Goal: Task Accomplishment & Management: Use online tool/utility

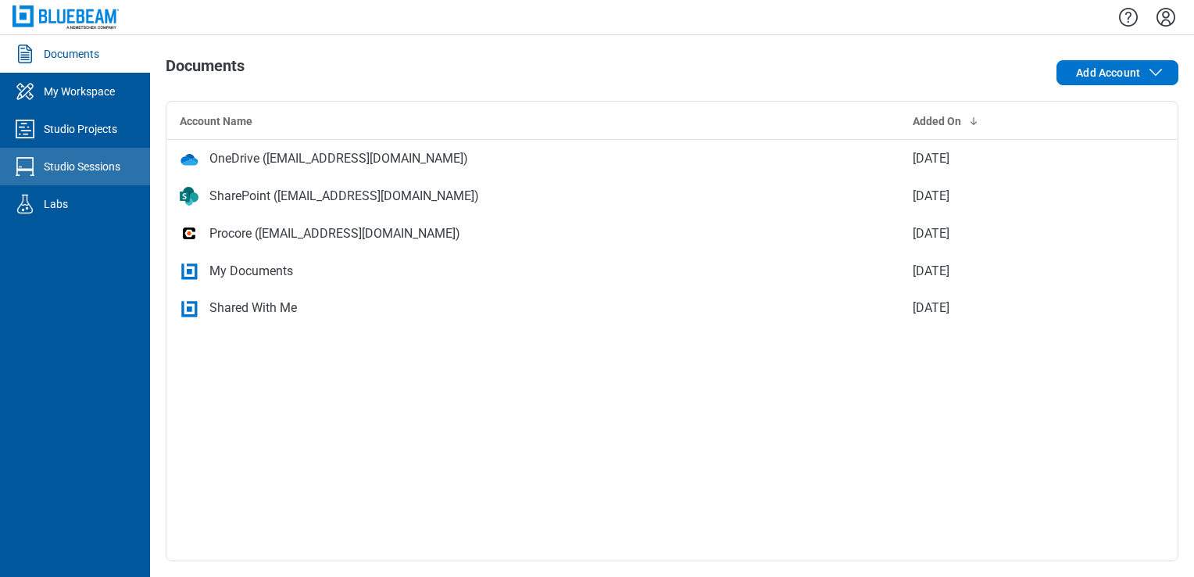
click at [88, 166] on div "Studio Sessions" at bounding box center [82, 167] width 77 height 16
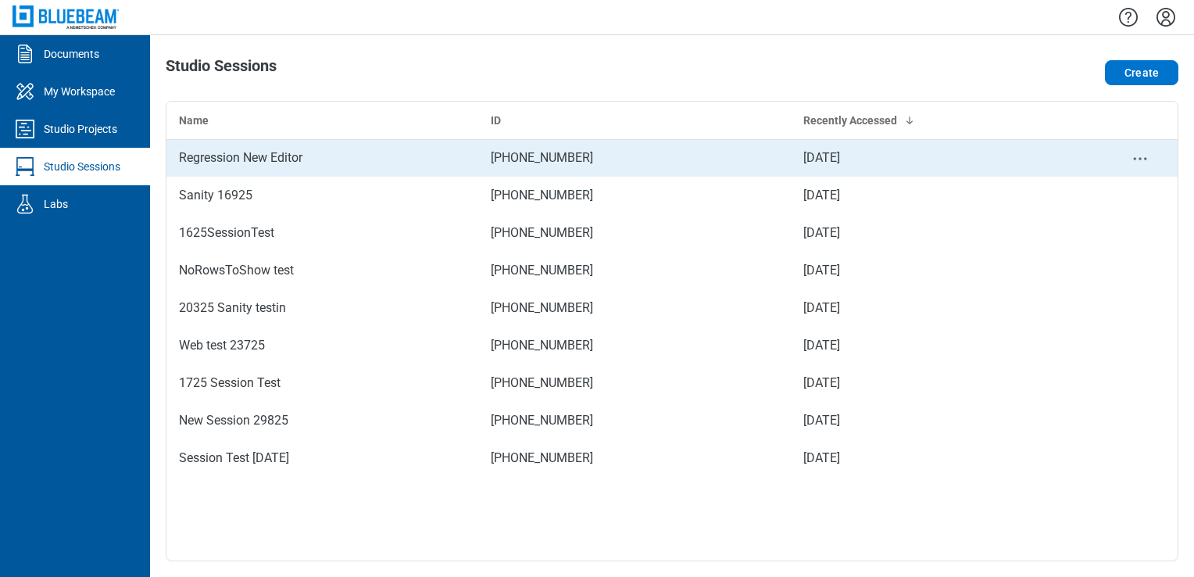
click at [293, 164] on div "Regression New Editor" at bounding box center [322, 158] width 287 height 19
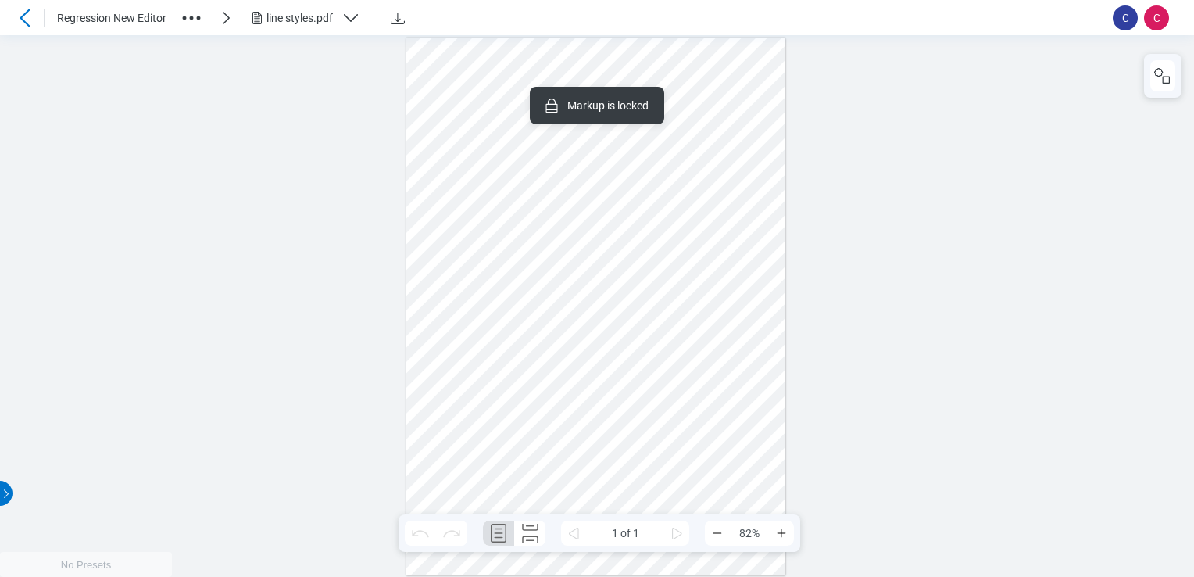
click at [539, 102] on div at bounding box center [596, 306] width 380 height 537
drag, startPoint x: 531, startPoint y: 126, endPoint x: 513, endPoint y: 74, distance: 54.9
click at [728, 110] on div at bounding box center [596, 306] width 380 height 537
click at [338, 17] on div "line styles.pdf" at bounding box center [310, 18] width 125 height 19
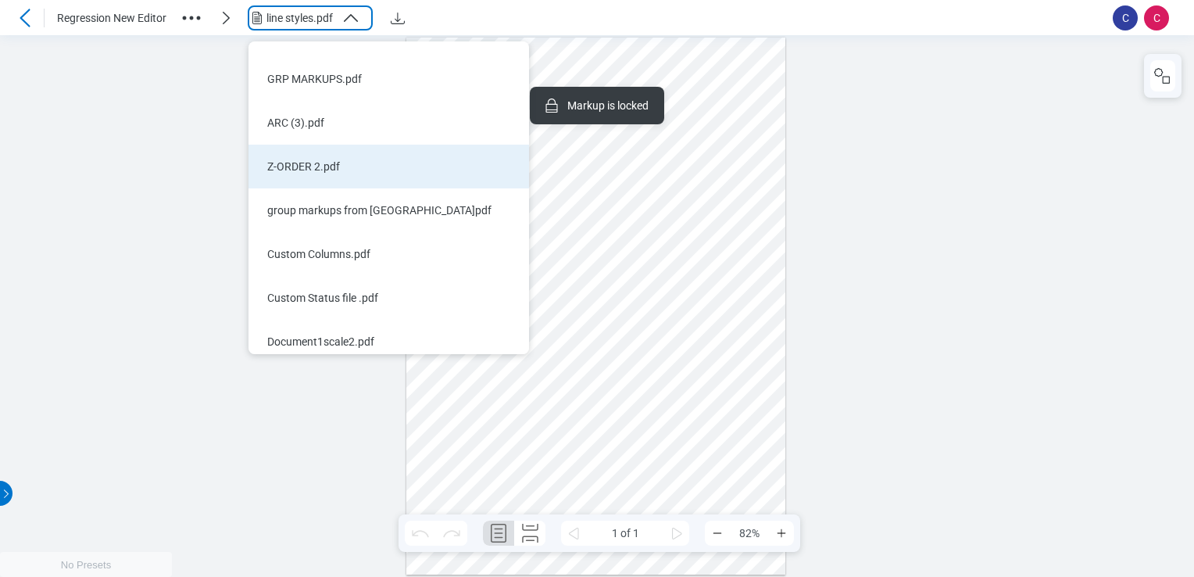
scroll to position [38, 0]
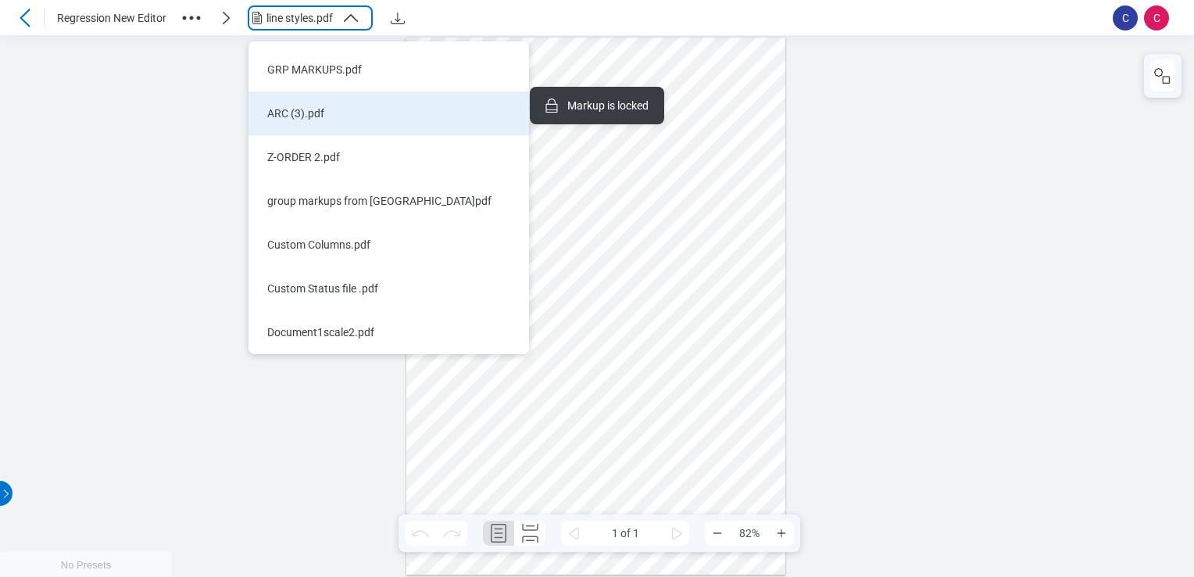
click at [322, 123] on li "ARC (3).pdf" at bounding box center [389, 113] width 281 height 44
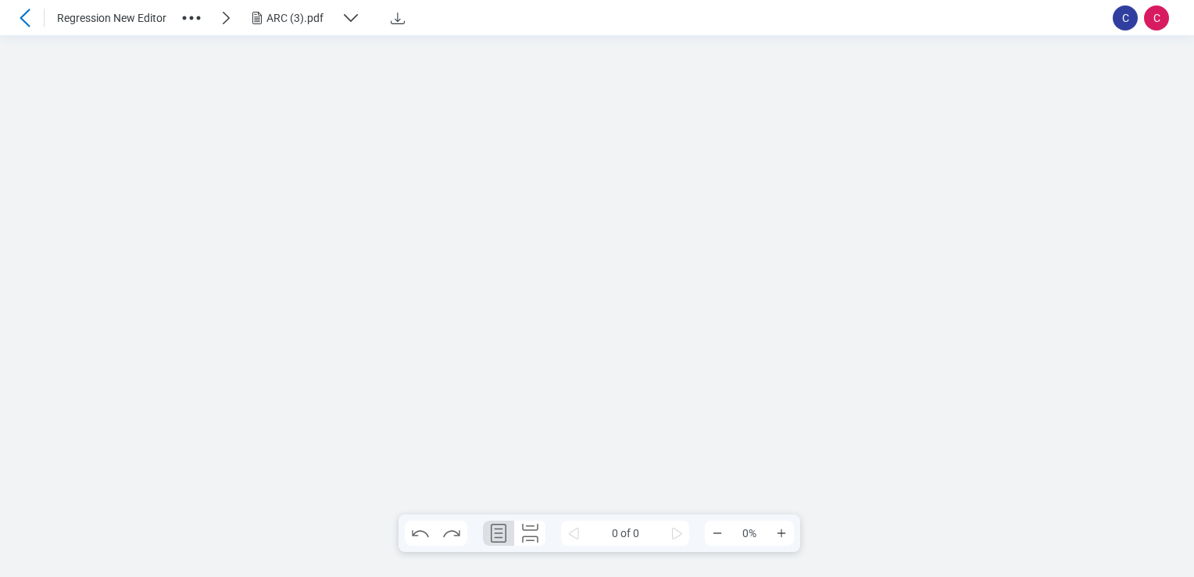
scroll to position [0, 0]
click at [728, 80] on div at bounding box center [596, 306] width 380 height 537
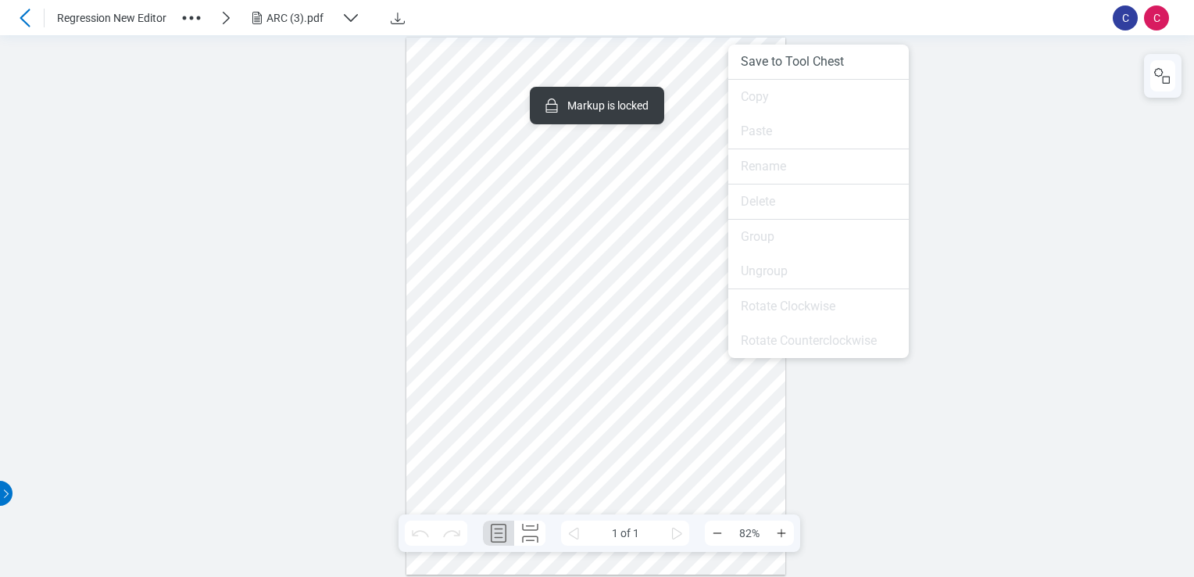
click at [695, 226] on div at bounding box center [596, 306] width 380 height 537
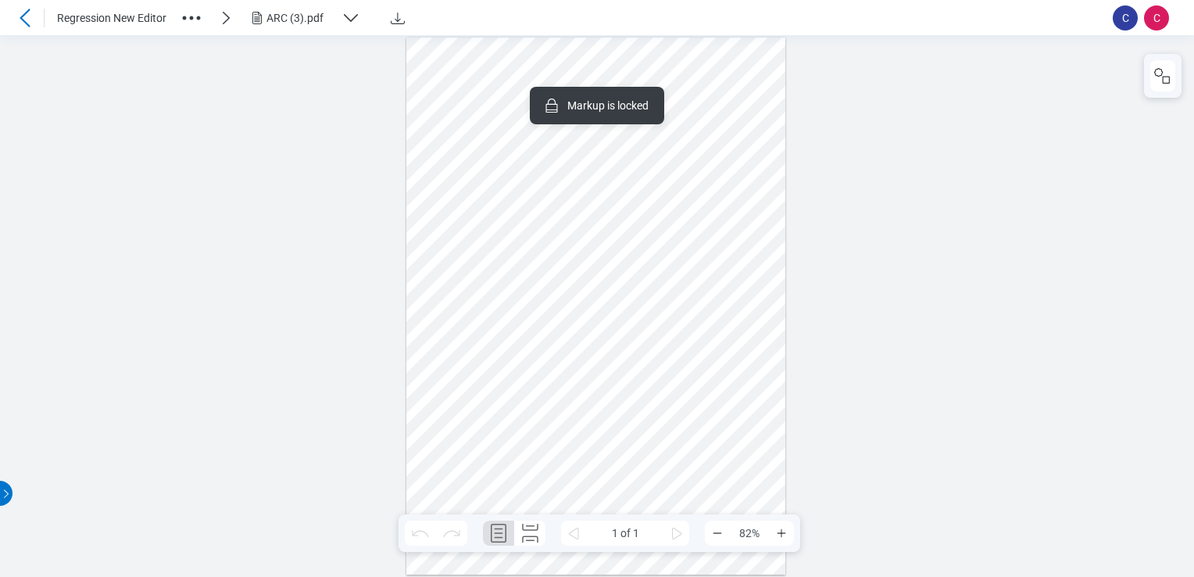
click at [716, 101] on div at bounding box center [596, 306] width 380 height 537
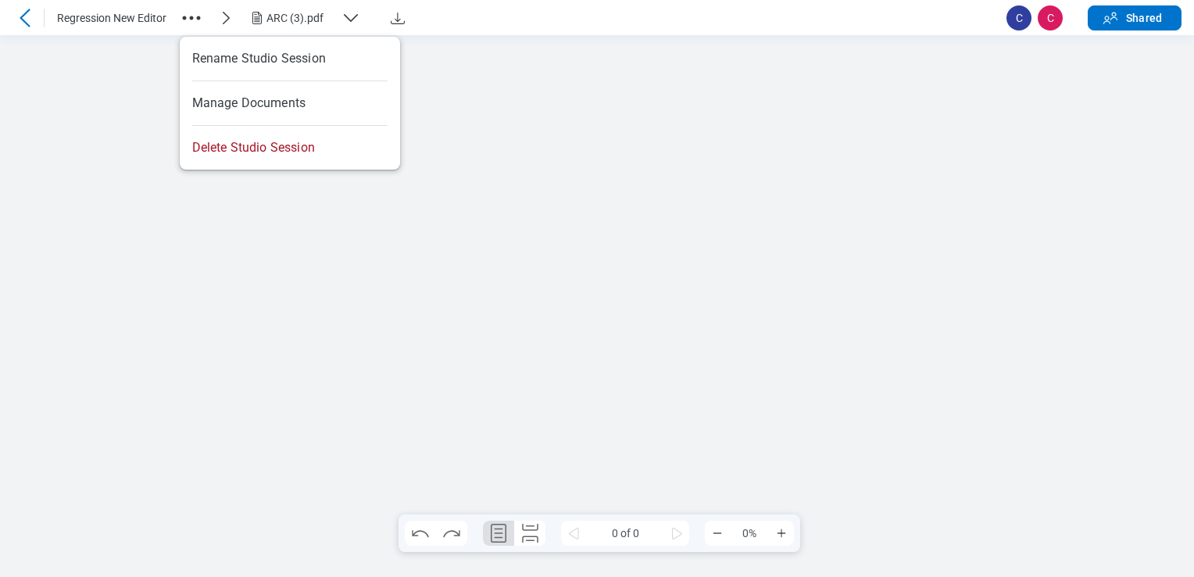
click at [192, 11] on icon "button" at bounding box center [191, 17] width 25 height 25
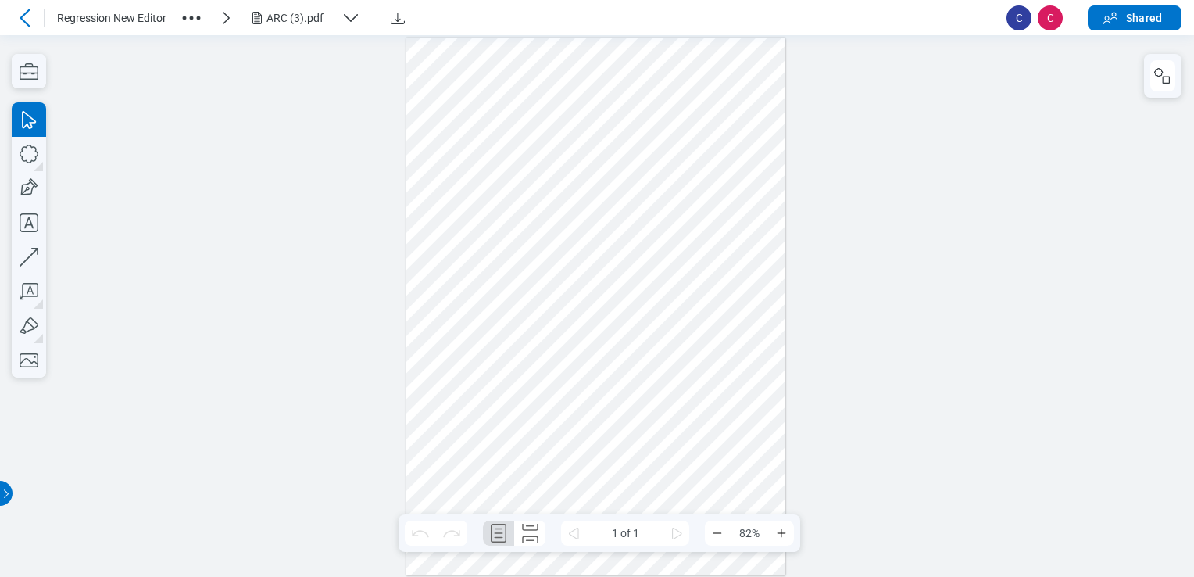
click at [188, 18] on icon "button" at bounding box center [191, 17] width 25 height 25
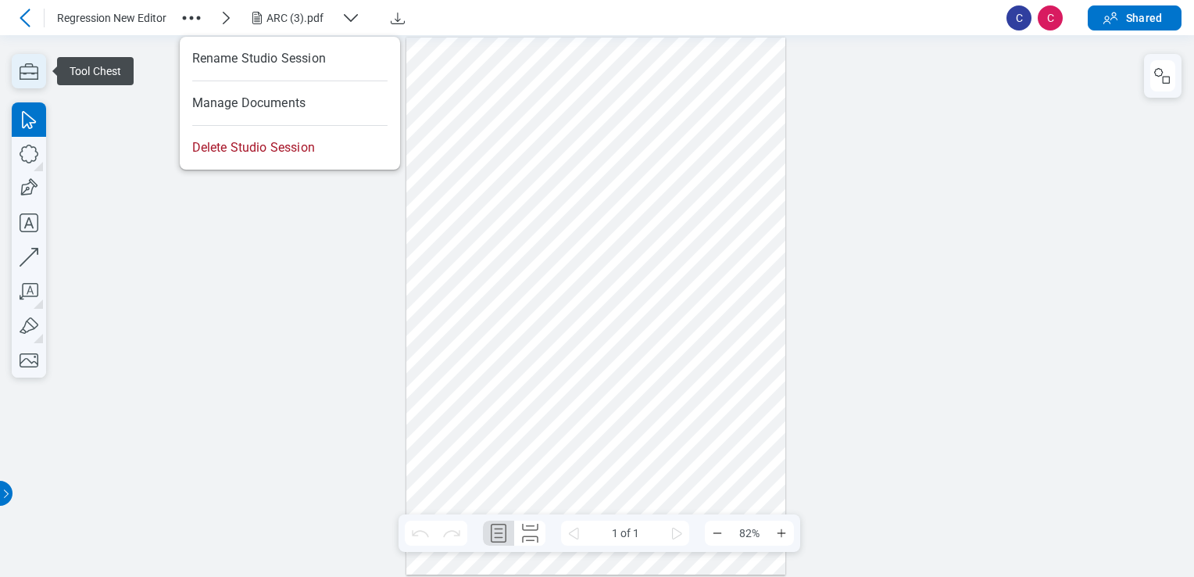
click at [20, 74] on icon "button" at bounding box center [29, 71] width 19 height 16
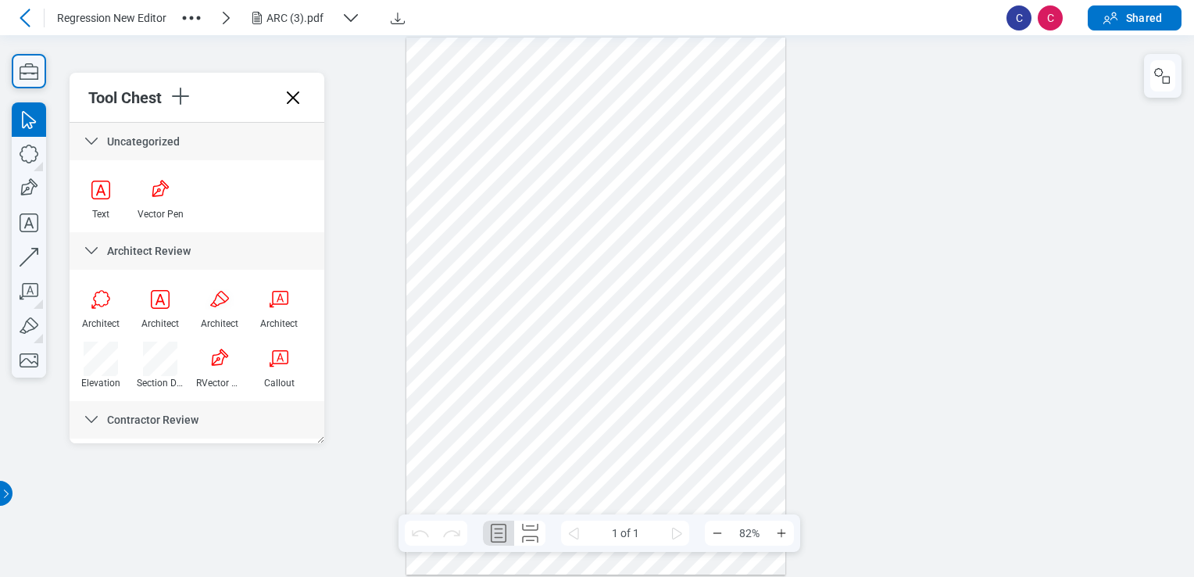
click at [36, 16] on div at bounding box center [25, 17] width 25 height 25
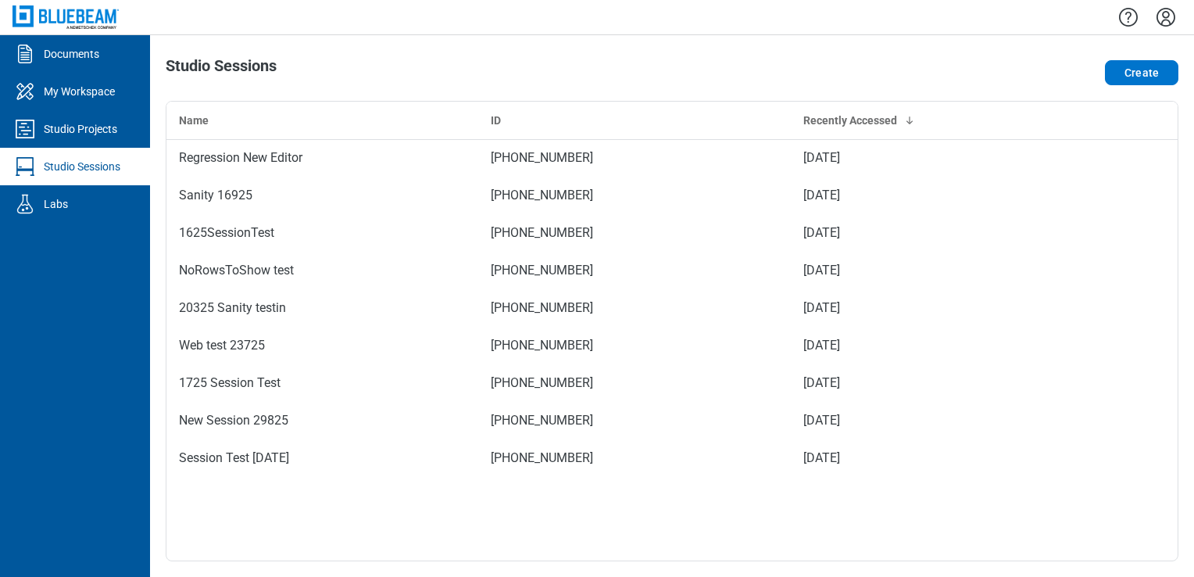
click at [1150, 6] on div at bounding box center [672, 17] width 1044 height 34
click at [1164, 16] on icon "Settings" at bounding box center [1166, 17] width 19 height 19
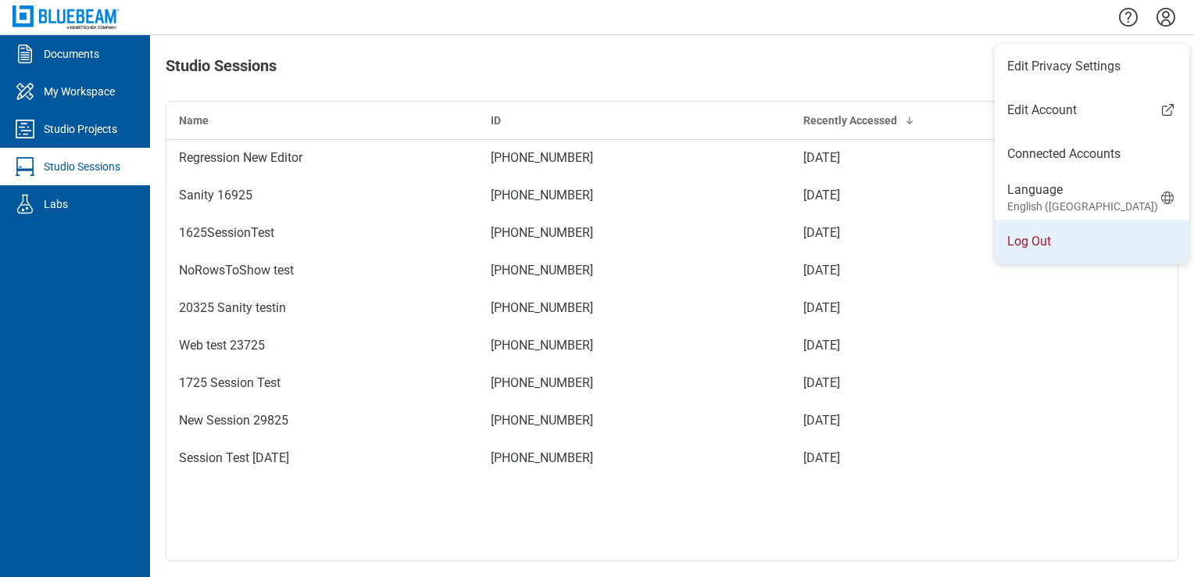
click at [1047, 238] on li "Log Out" at bounding box center [1092, 242] width 195 height 44
